Goal: Information Seeking & Learning: Find specific page/section

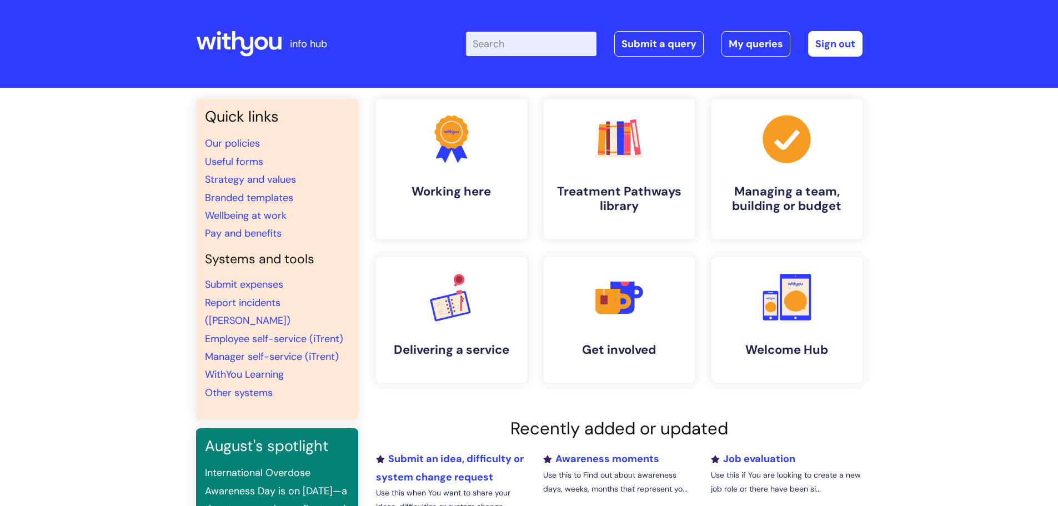
drag, startPoint x: 0, startPoint y: 0, endPoint x: 523, endPoint y: 33, distance: 524.1
click at [526, 35] on input "Enter your search term here..." at bounding box center [531, 44] width 130 height 24
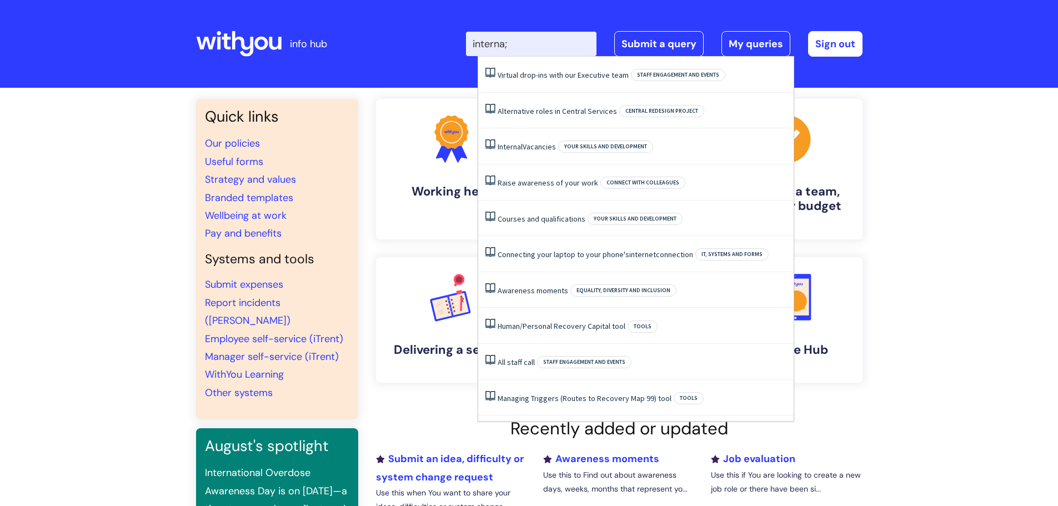
type input "interna"
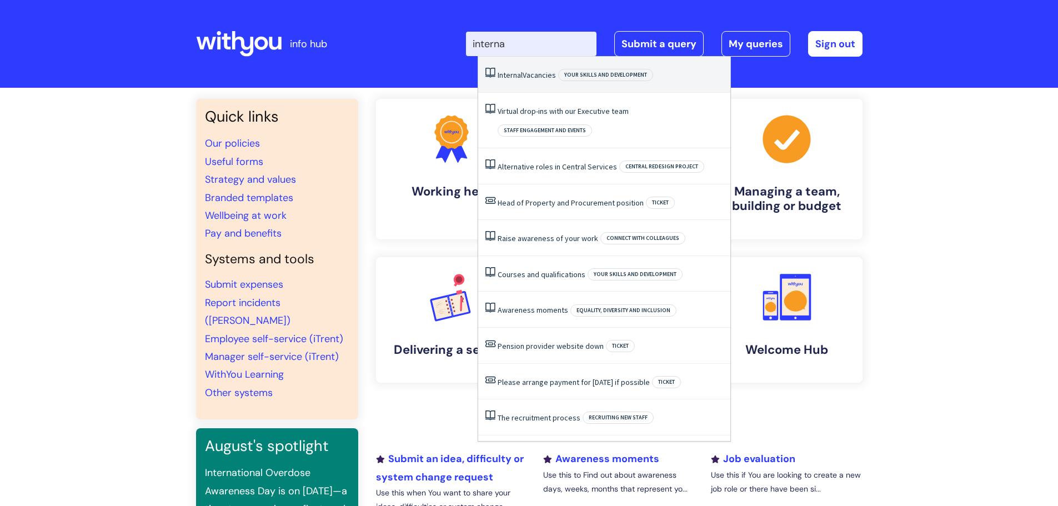
click at [526, 79] on link "Internal Vacancies" at bounding box center [526, 75] width 58 height 10
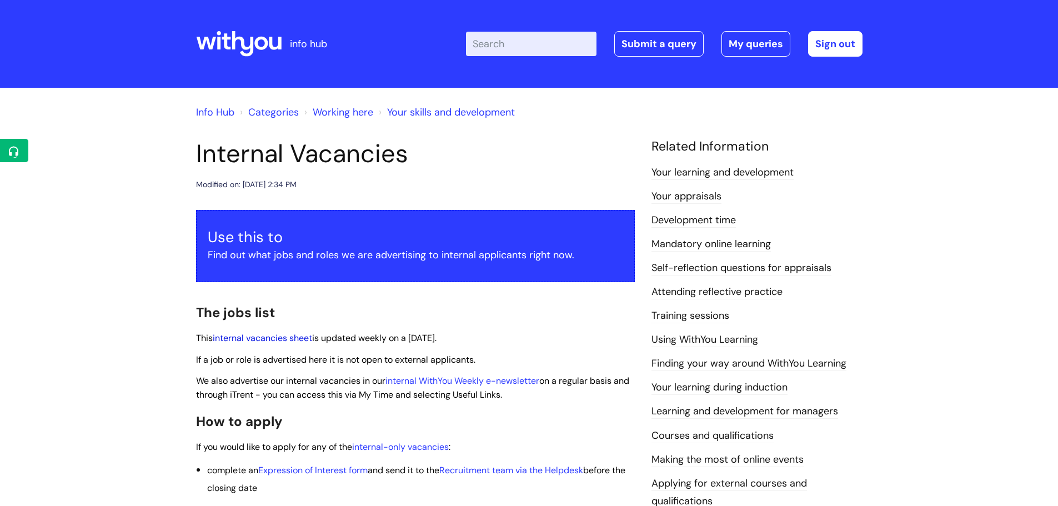
click at [278, 338] on link "internal vacancies sheet" at bounding box center [262, 338] width 99 height 12
